Goal: Check status: Check status

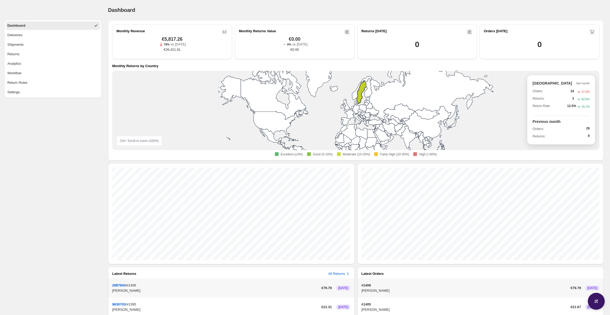
click at [360, 99] on icon at bounding box center [361, 92] width 10 height 23
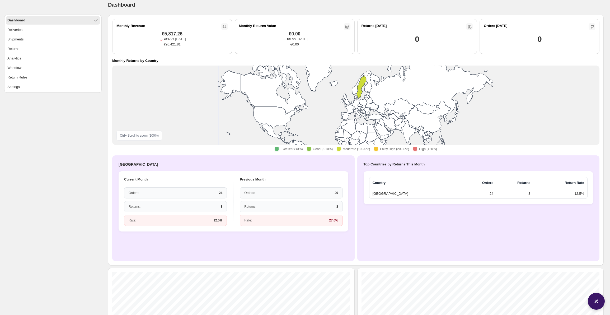
scroll to position [3, 0]
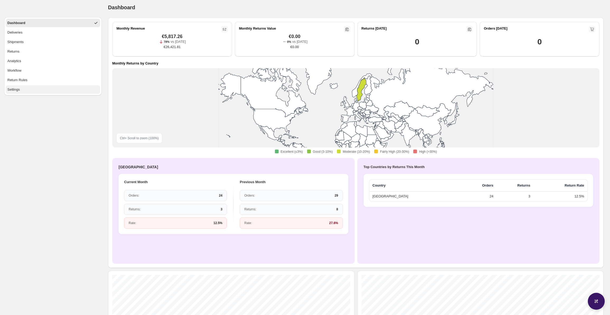
click at [33, 88] on button "Settings" at bounding box center [53, 89] width 94 height 8
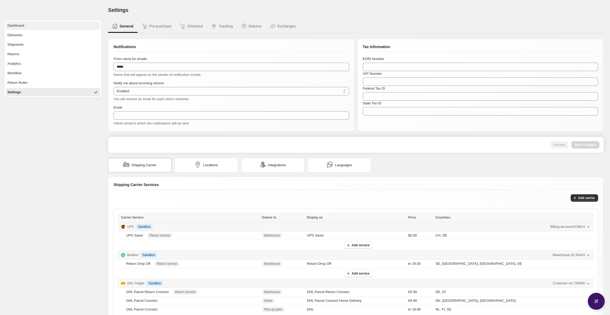
click at [73, 24] on button "Dashboard" at bounding box center [53, 25] width 94 height 8
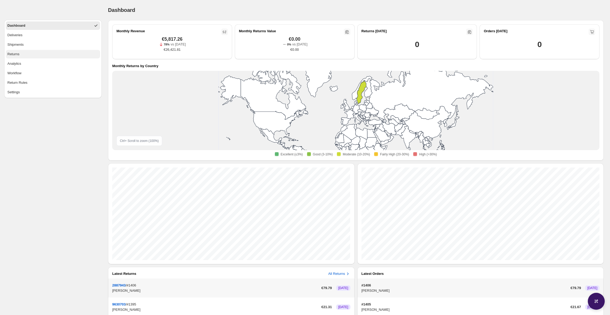
click at [48, 53] on button "Returns" at bounding box center [53, 54] width 94 height 8
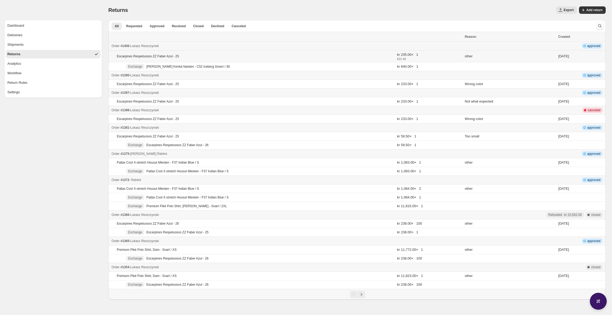
click at [129, 54] on p "Escarpines Respetuosos ZZ Faber Azul - 25" at bounding box center [148, 56] width 62 height 4
